Goal: Transaction & Acquisition: Purchase product/service

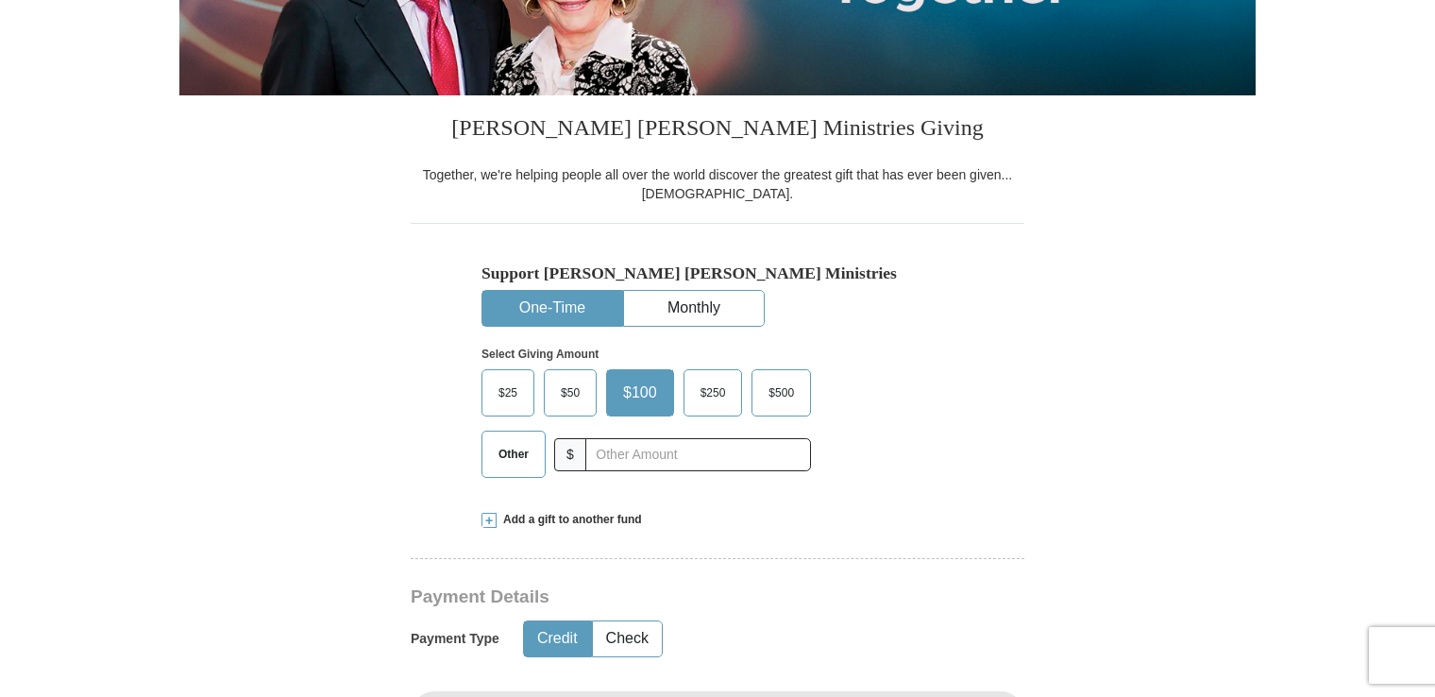
click at [522, 451] on span "Other" at bounding box center [513, 454] width 49 height 28
click at [0, 0] on input "Other" at bounding box center [0, 0] width 0 height 0
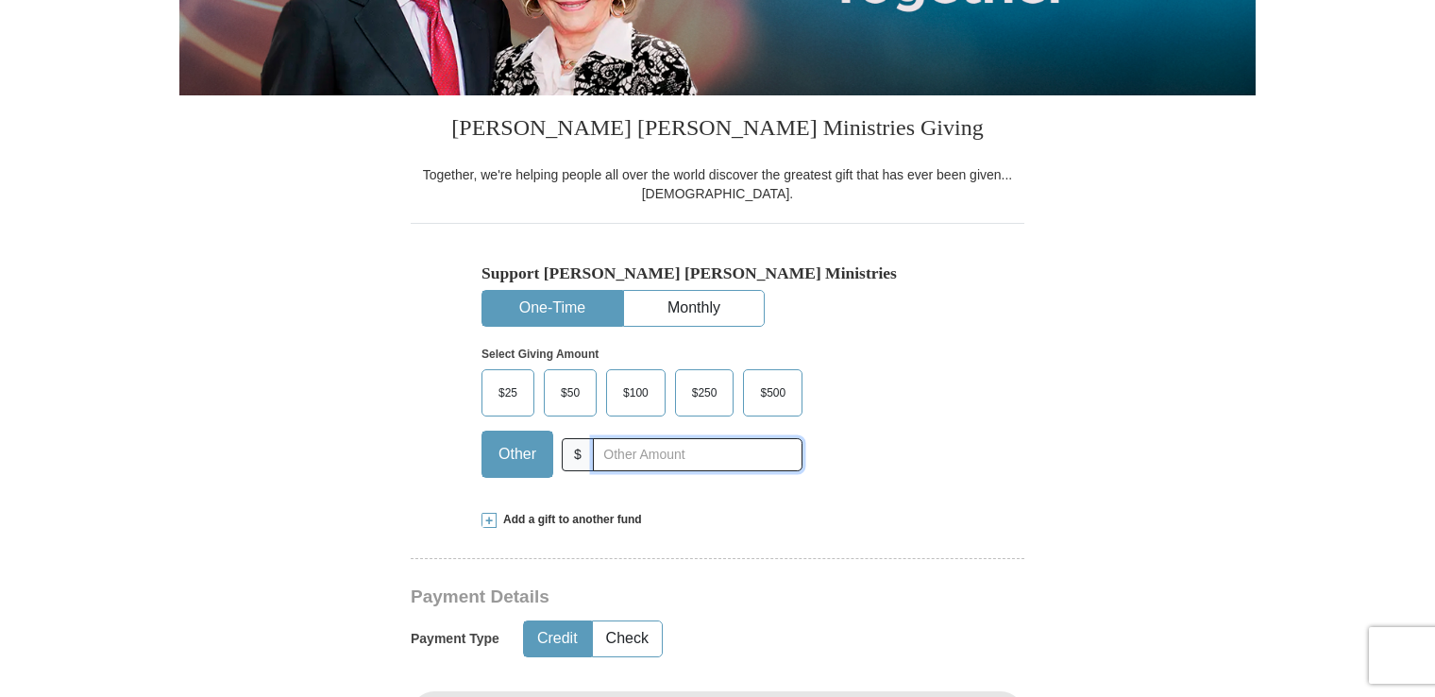
click at [621, 454] on input "text" at bounding box center [698, 454] width 210 height 33
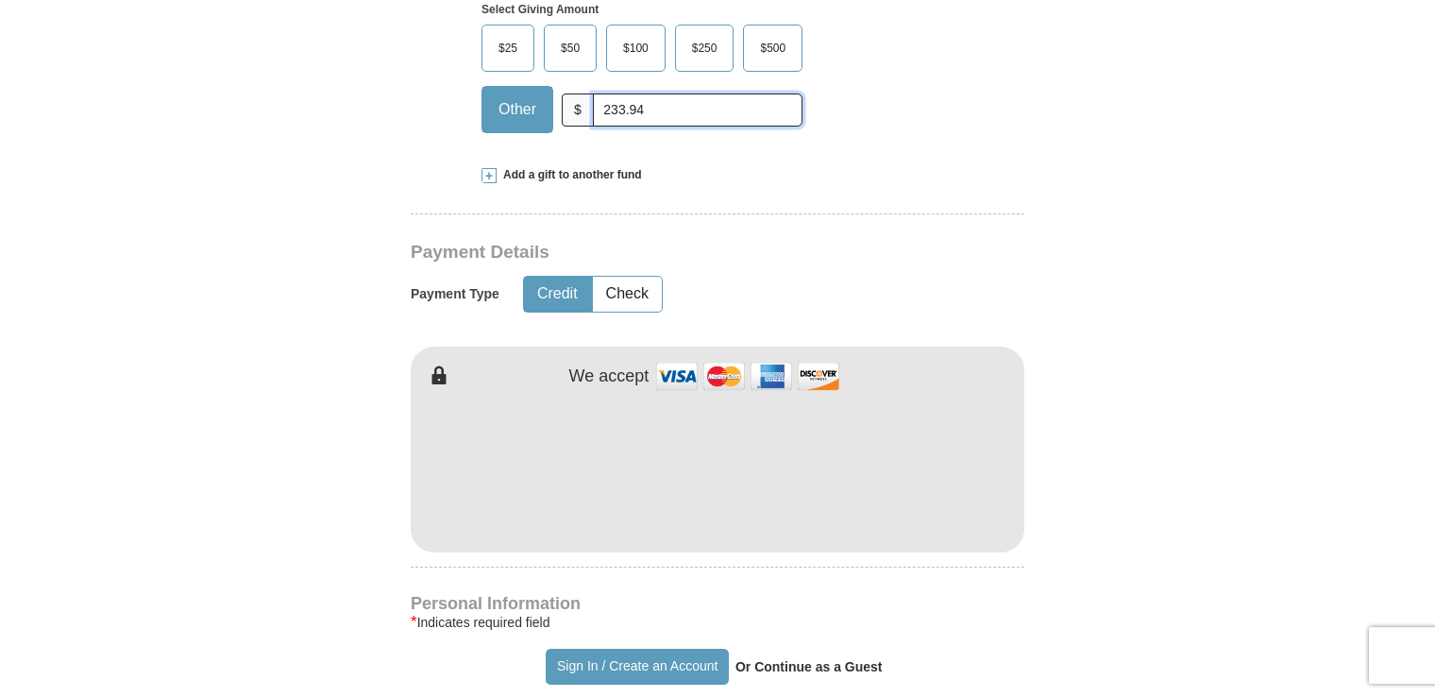
scroll to position [755, 0]
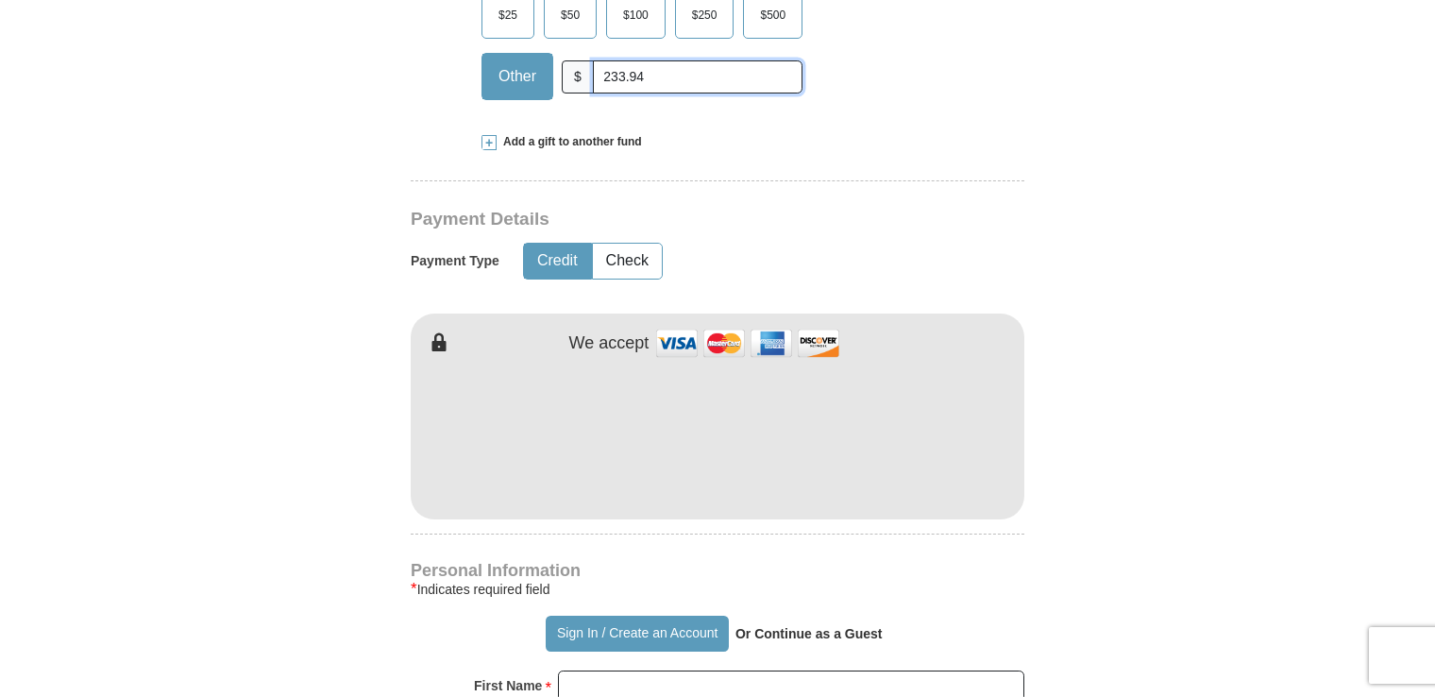
type input "233.94"
click at [1131, 474] on form "Already have an account? Sign in for faster giving. Don't have an account? Crea…" at bounding box center [717, 478] width 1076 height 2316
click at [625, 254] on button "Check" at bounding box center [627, 261] width 69 height 35
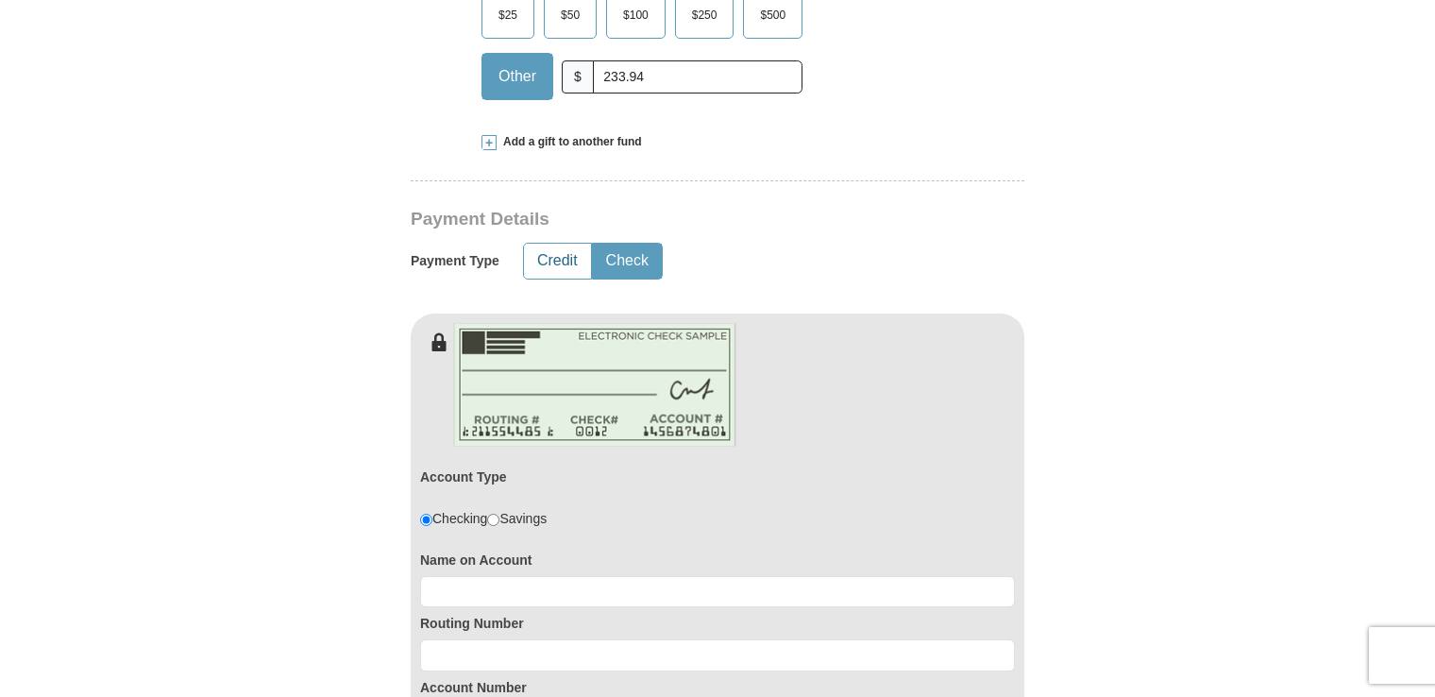
click at [574, 255] on button "Credit" at bounding box center [557, 261] width 67 height 35
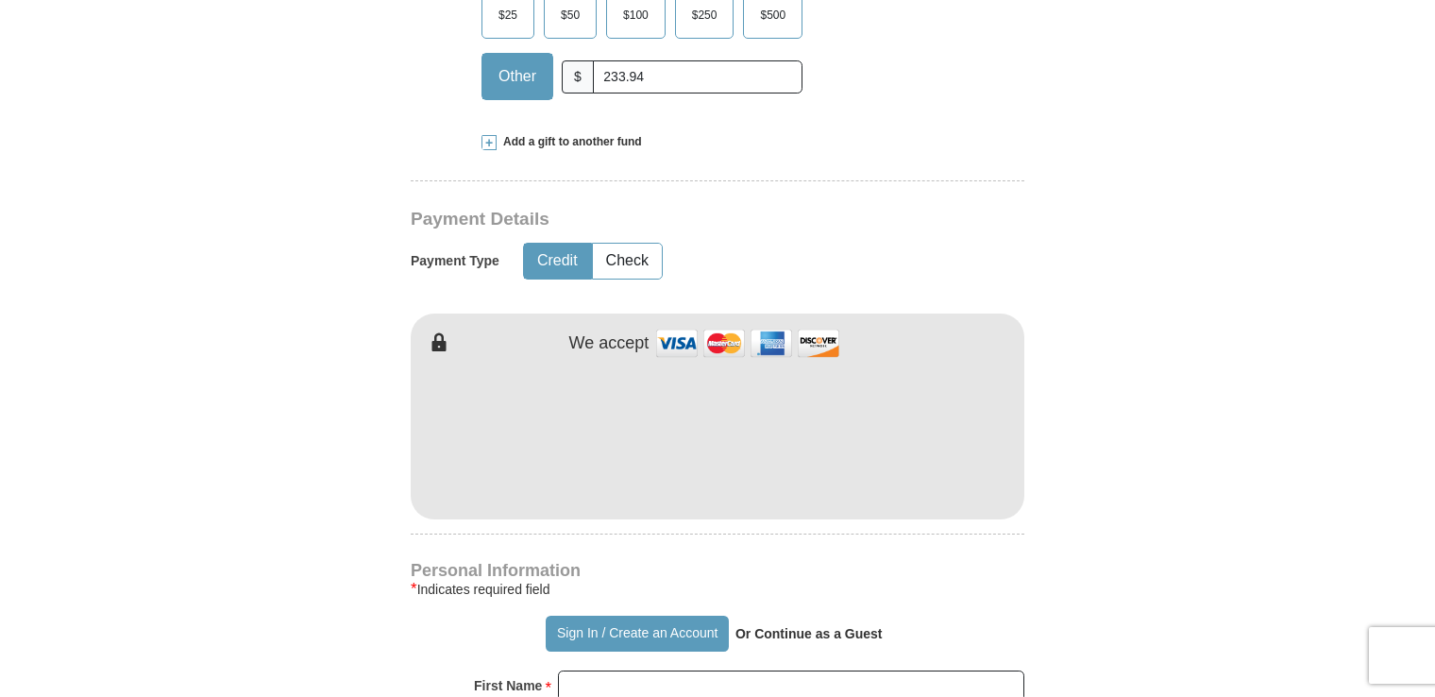
click at [1167, 344] on form "Already have an account? Sign in for faster giving. Don't have an account? Crea…" at bounding box center [717, 478] width 1076 height 2316
click at [1084, 447] on form "Already have an account? Sign in for faster giving. Don't have an account? Crea…" at bounding box center [717, 478] width 1076 height 2316
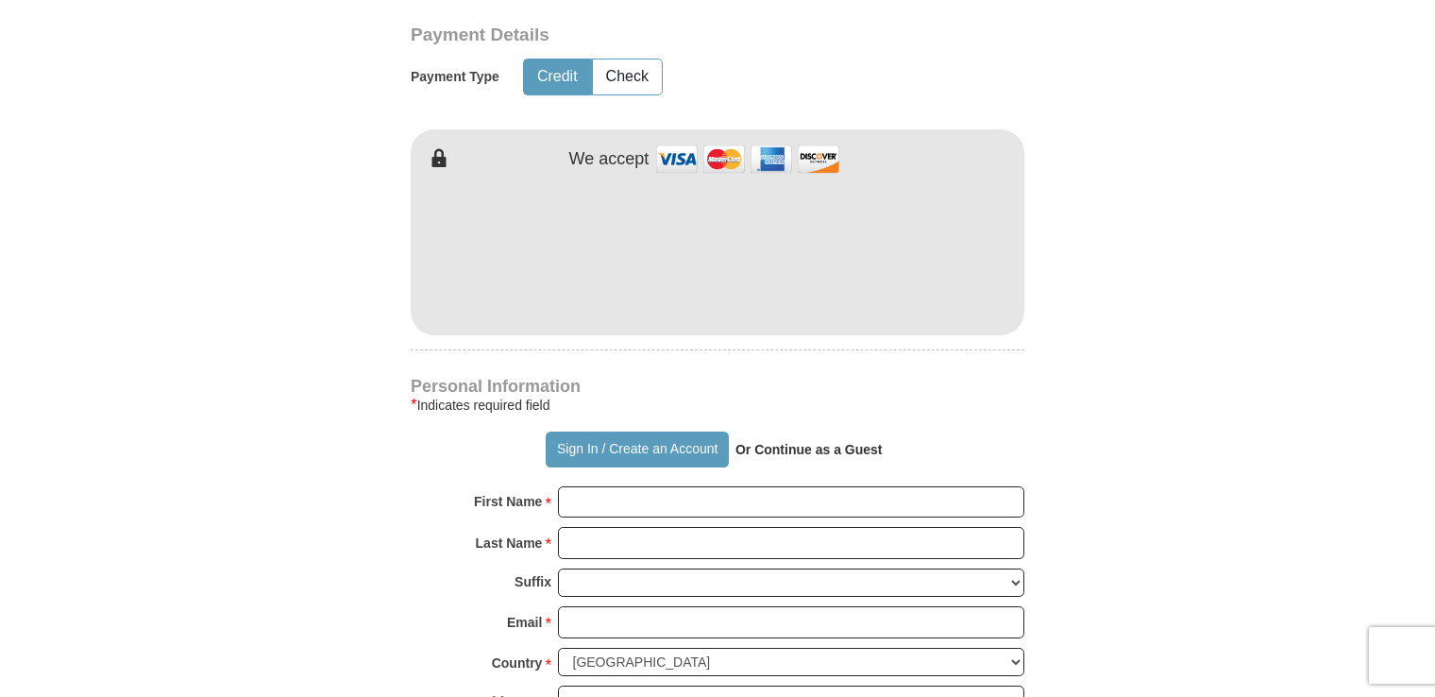
scroll to position [1038, 0]
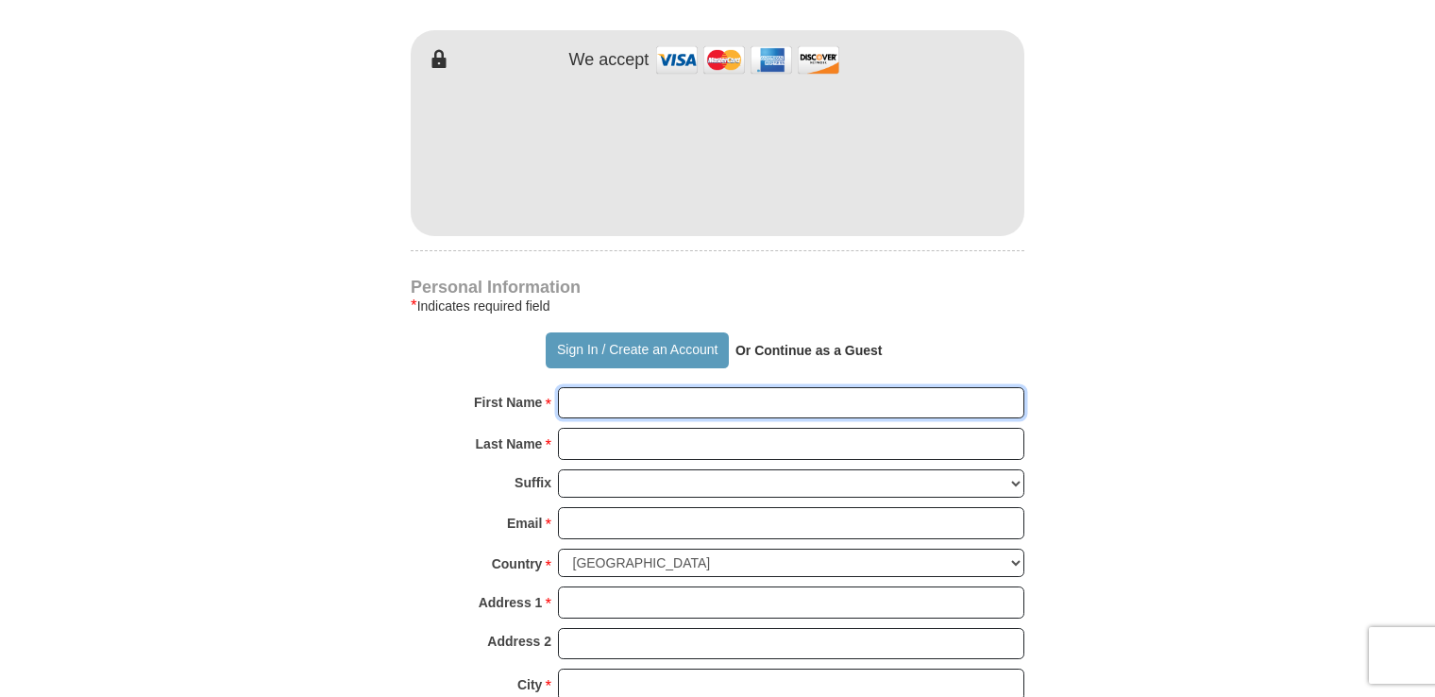
click at [862, 407] on input "First Name *" at bounding box center [791, 403] width 466 height 32
type input "[PERSON_NAME]"
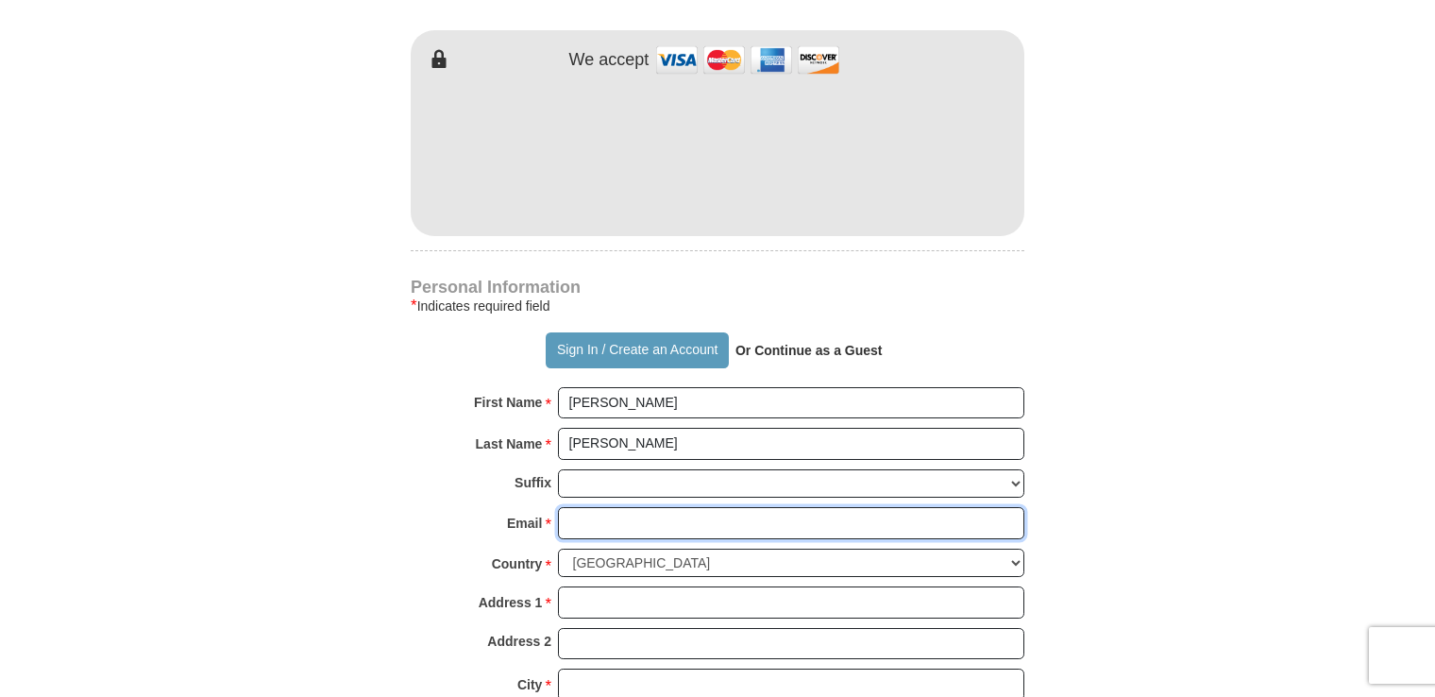
type input "[EMAIL_ADDRESS][DOMAIN_NAME]"
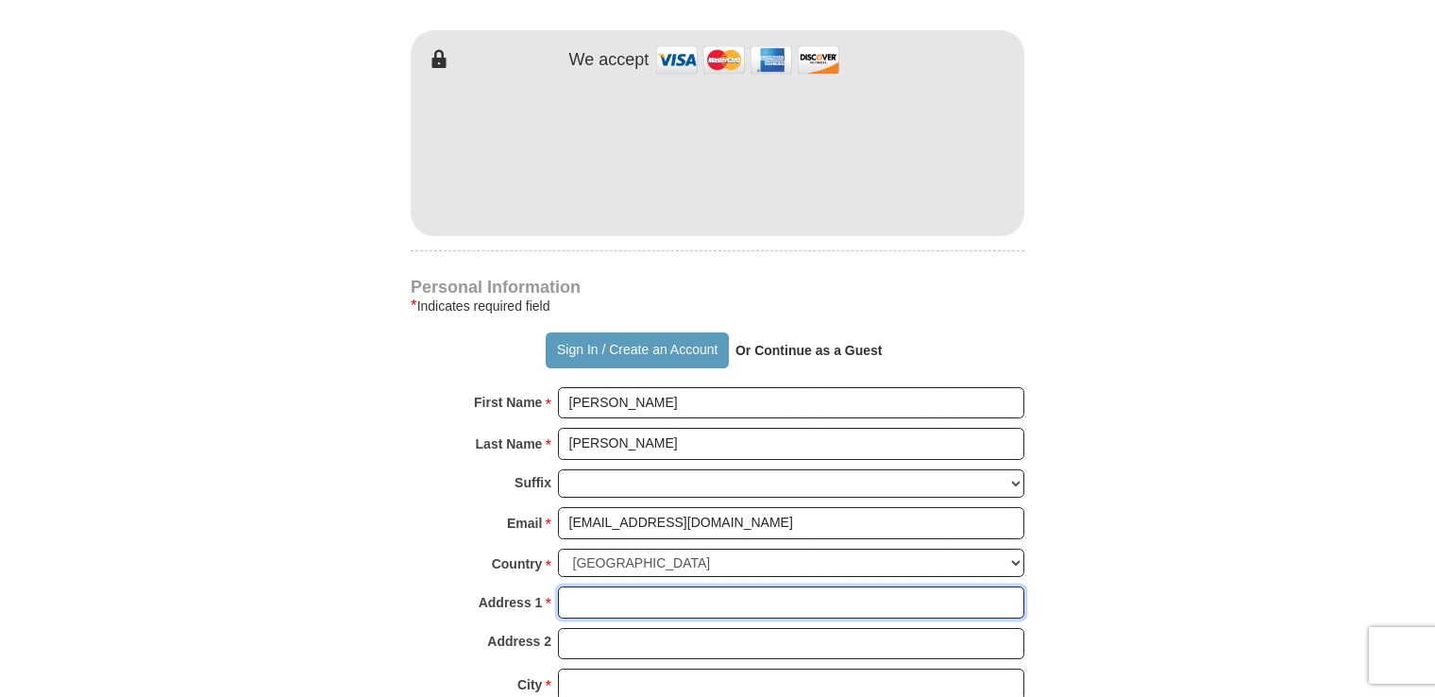
type input "[STREET_ADDRESS][PERSON_NAME]"
type input "[GEOGRAPHIC_DATA]"
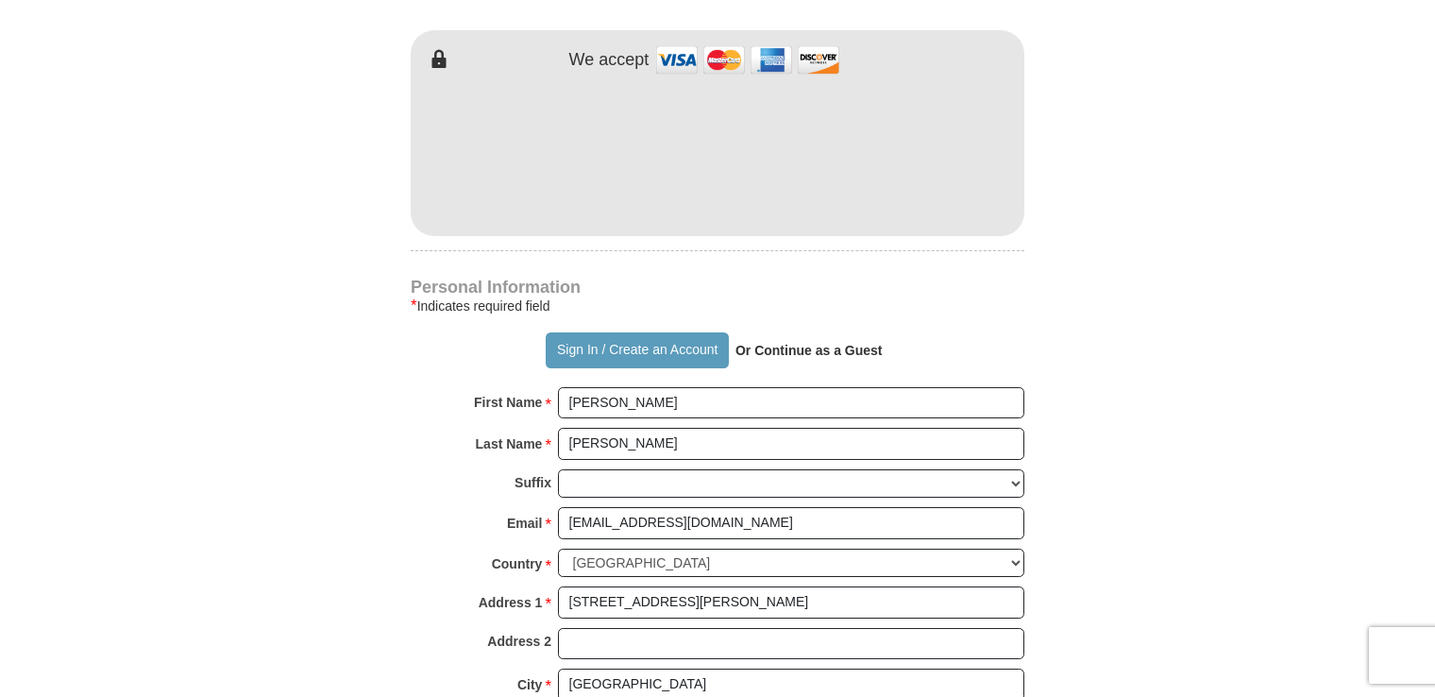
select select "IN"
type input "46062"
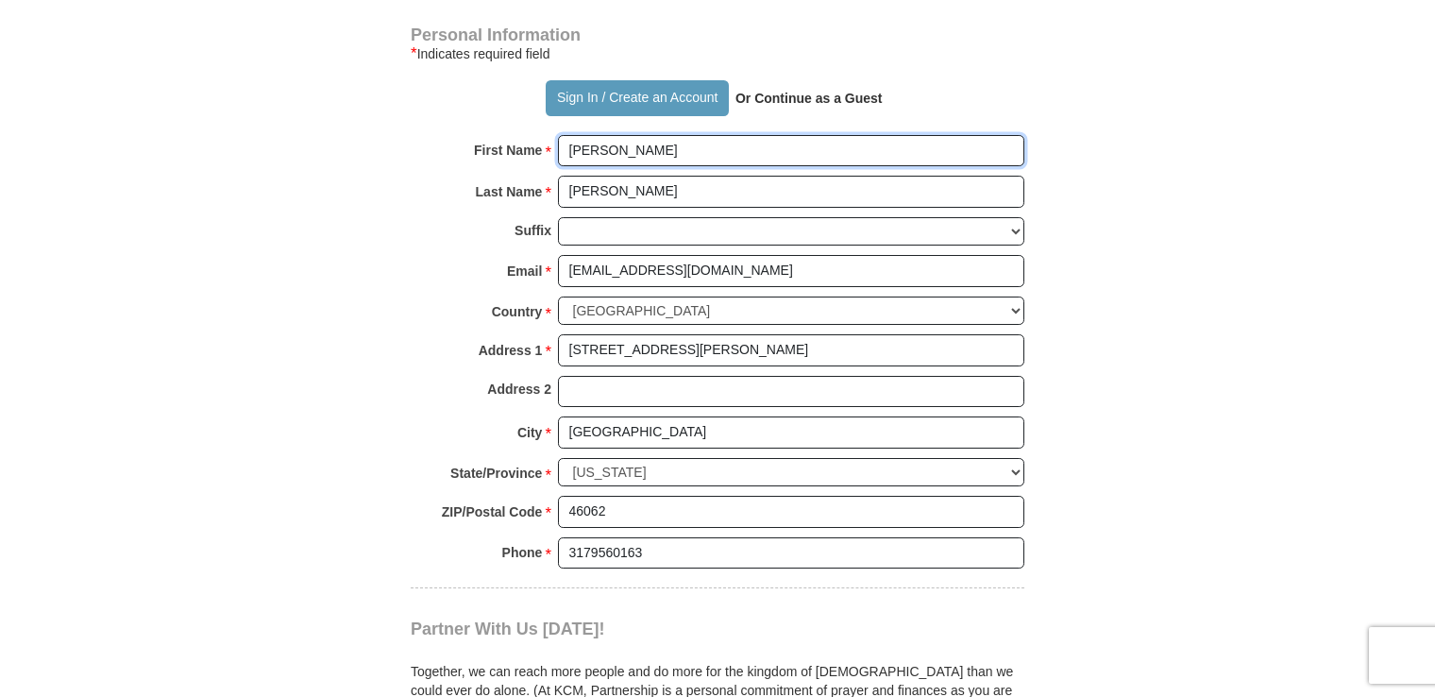
scroll to position [1322, 0]
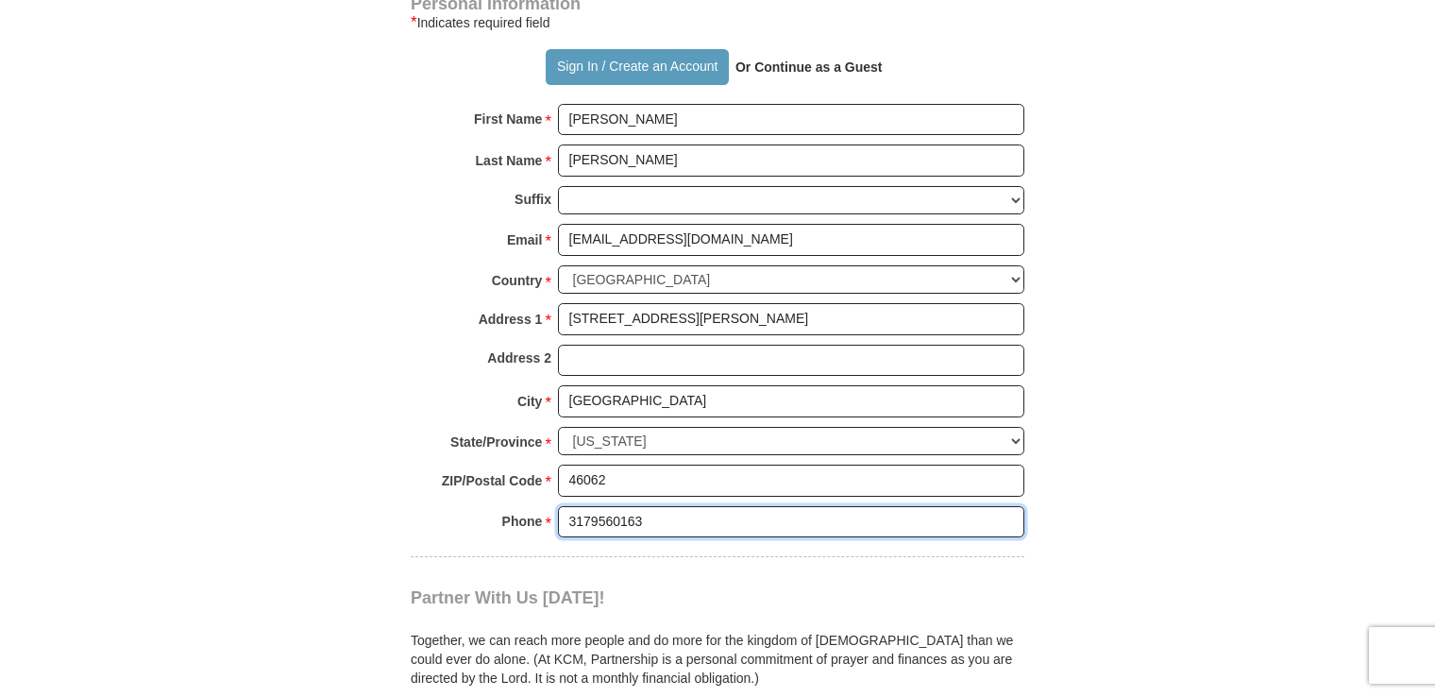
click at [790, 521] on input "3179560163" at bounding box center [791, 522] width 466 height 32
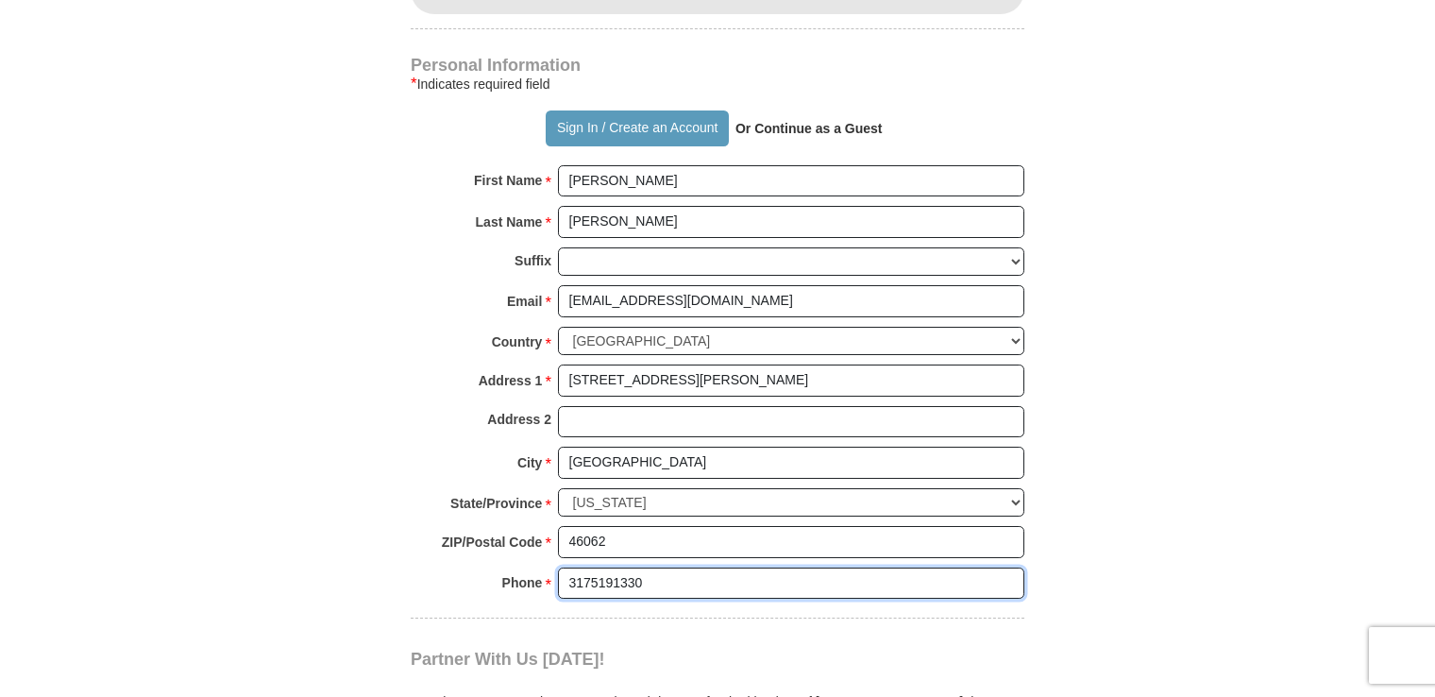
scroll to position [1227, 0]
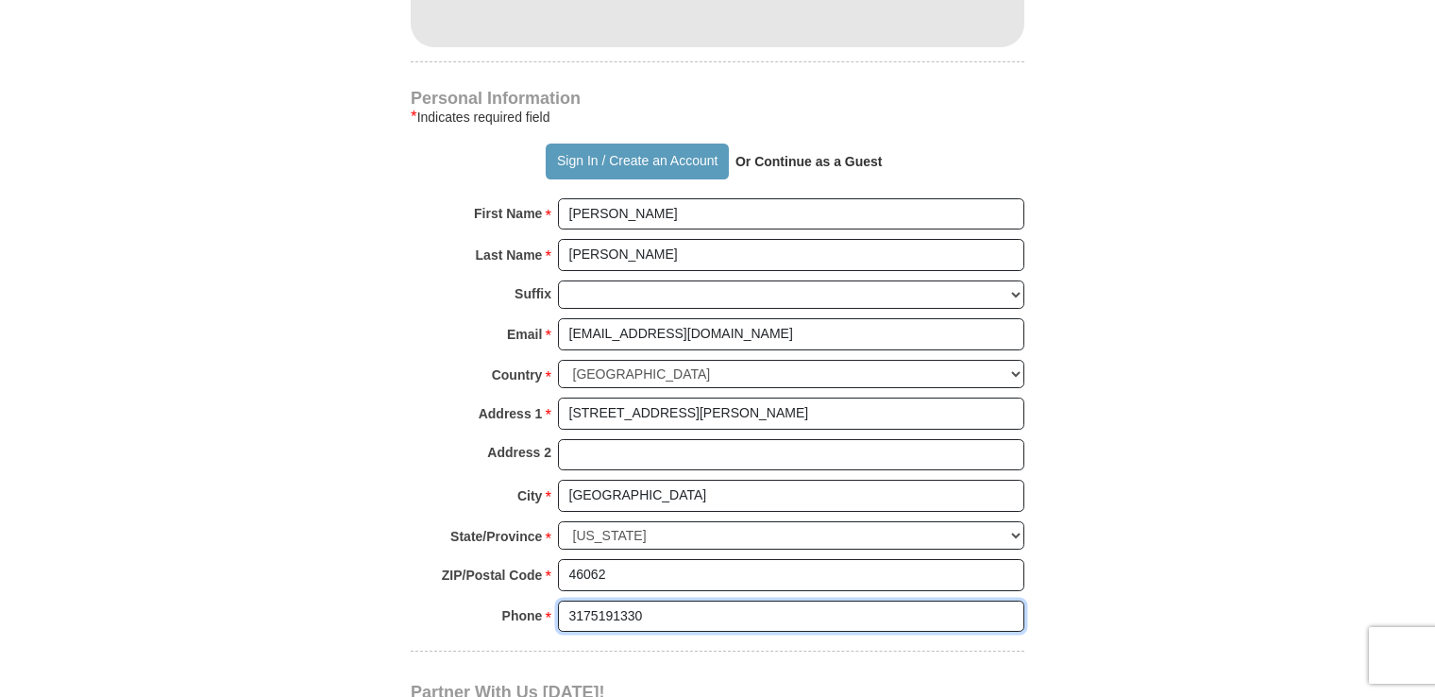
type input "3175191330"
click at [1145, 568] on form "Already have an account? Sign in for faster giving. Don't have an account? Crea…" at bounding box center [717, 6] width 1076 height 2316
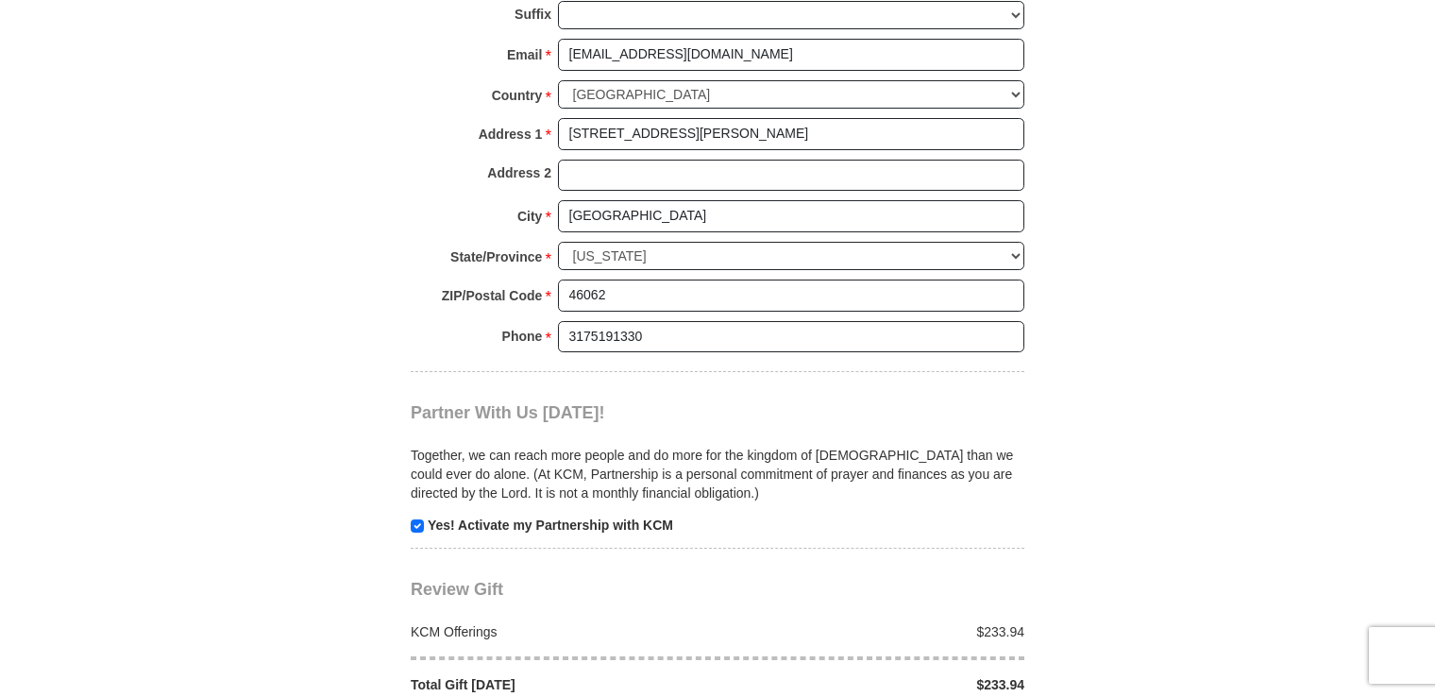
scroll to position [1511, 0]
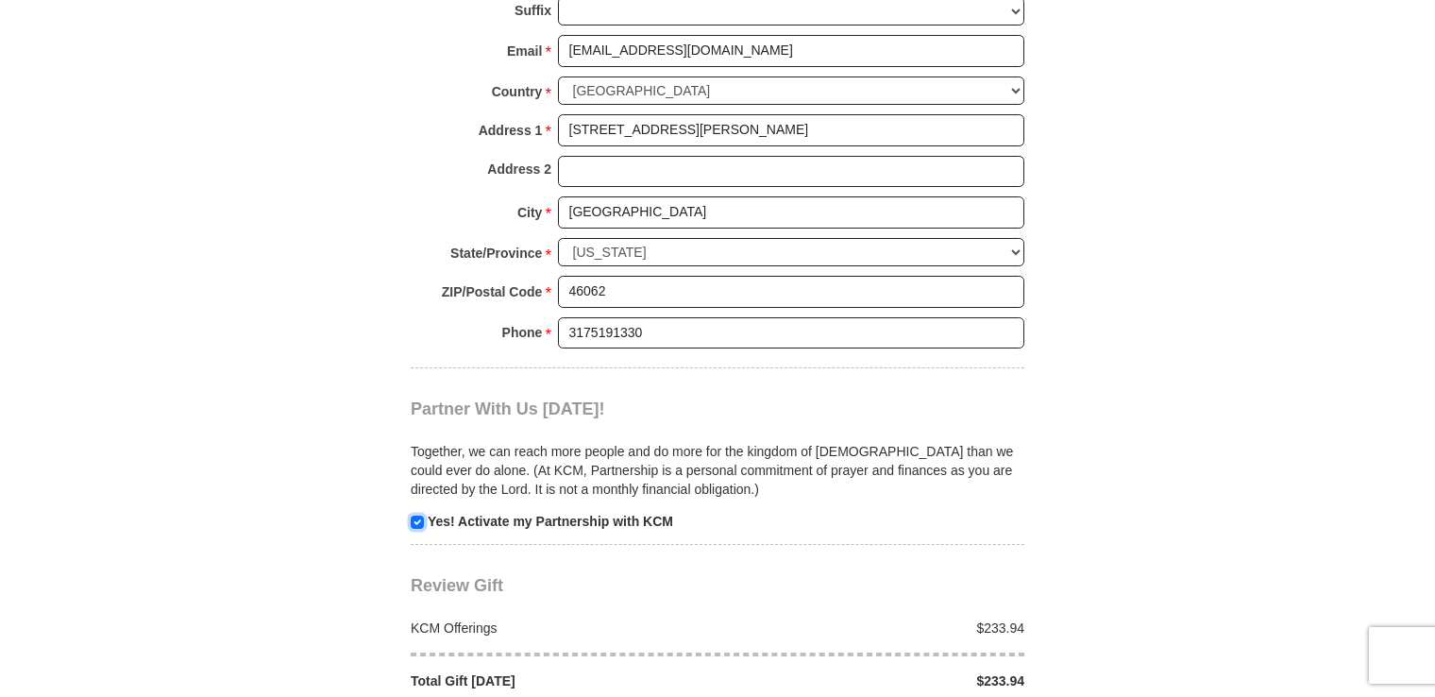
click at [416, 515] on input "checkbox" at bounding box center [417, 521] width 13 height 13
checkbox input "false"
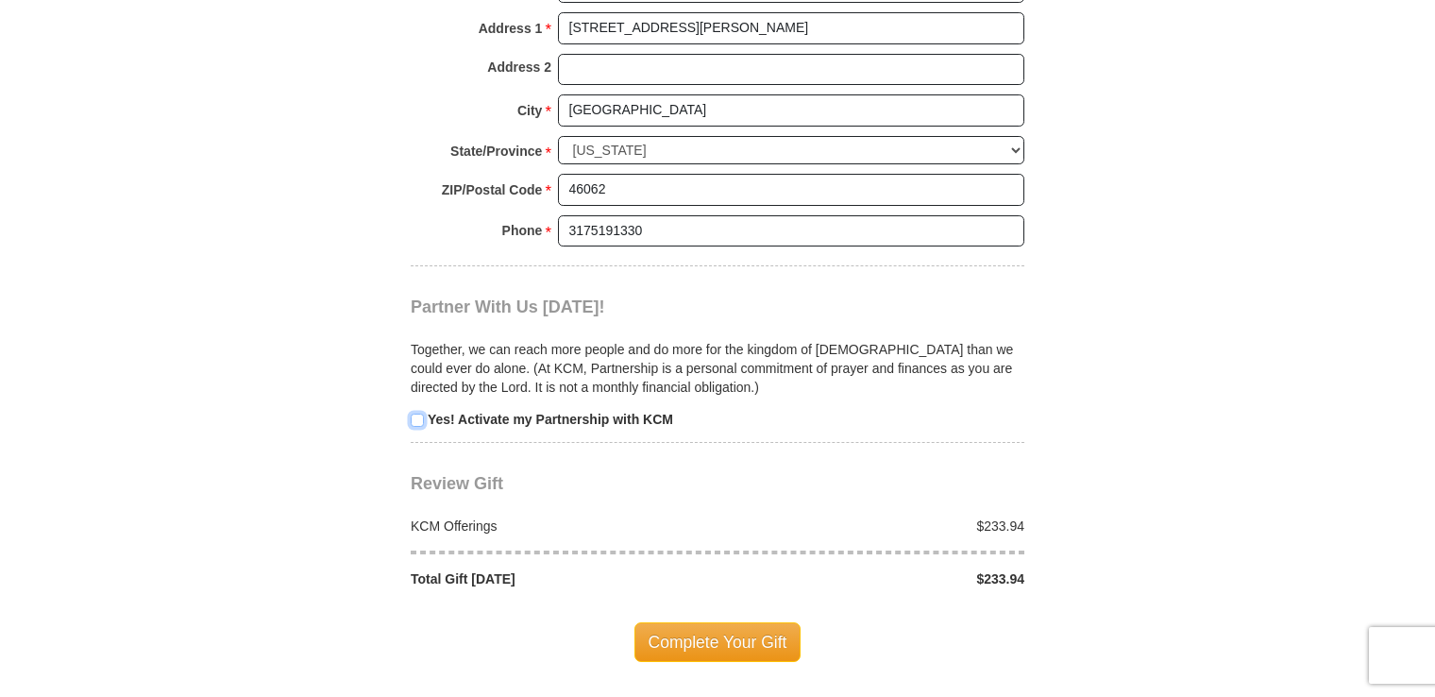
scroll to position [1794, 0]
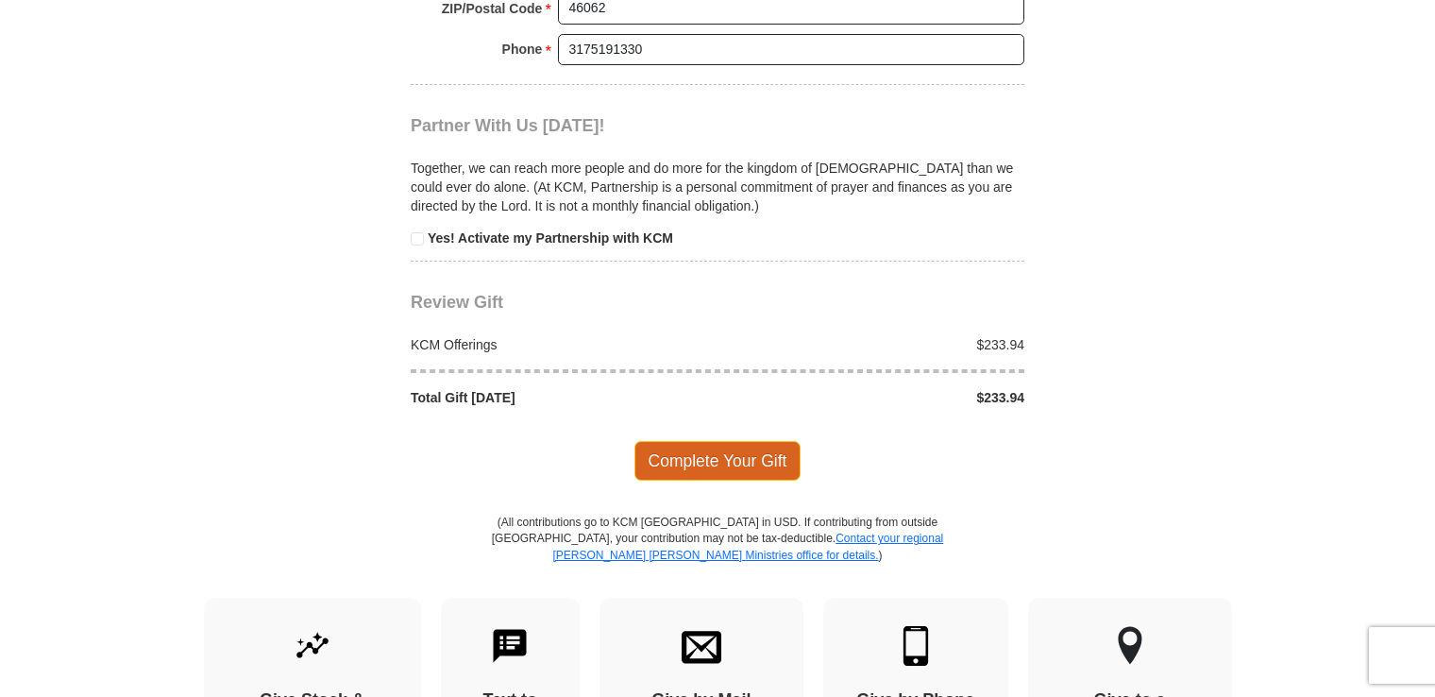
click at [748, 457] on span "Complete Your Gift" at bounding box center [717, 461] width 167 height 40
